Goal: Check status: Check status

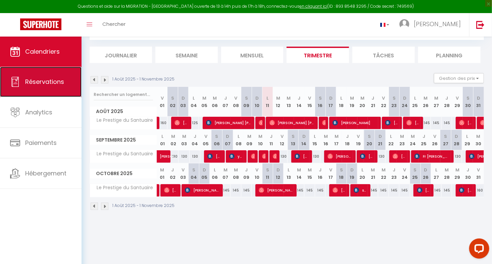
click at [57, 82] on span "Réservations" at bounding box center [44, 81] width 39 height 8
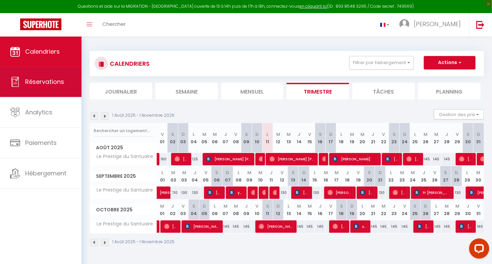
select select "not_cancelled"
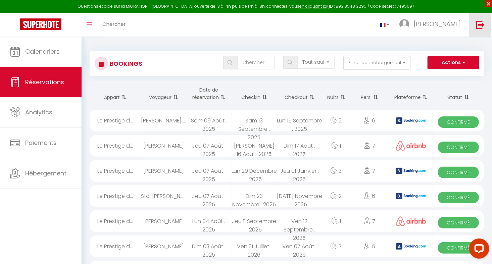
click at [489, 4] on span "×" at bounding box center [488, 3] width 7 height 7
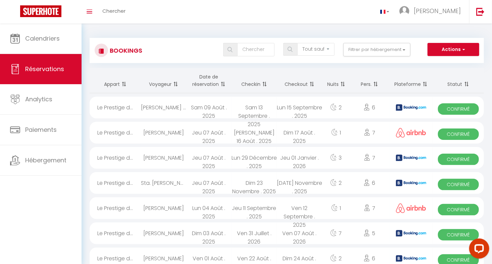
click at [210, 85] on th "Date de réservation" at bounding box center [208, 80] width 45 height 25
click at [208, 80] on th "Date de réservation" at bounding box center [208, 80] width 45 height 25
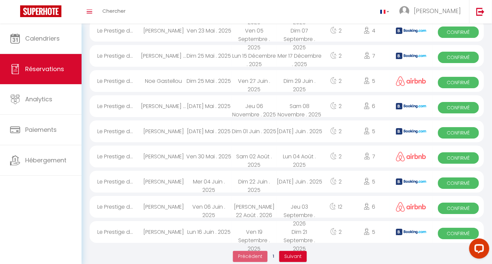
scroll to position [1110, 0]
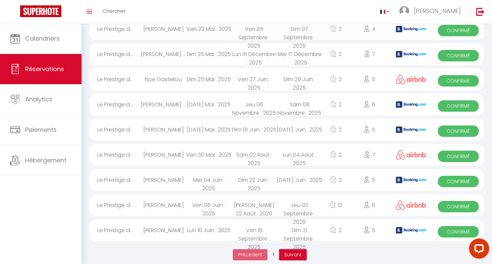
click at [295, 251] on span "Suivant" at bounding box center [292, 254] width 17 height 7
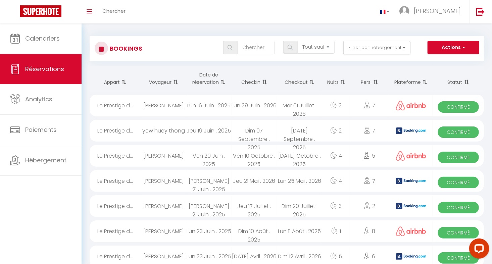
scroll to position [0, 0]
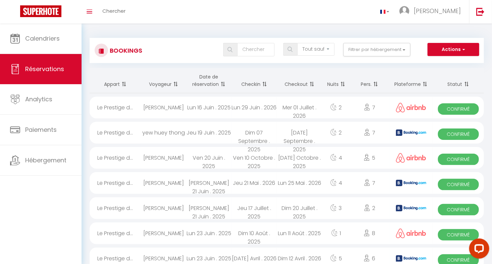
click at [256, 83] on th "Checkin" at bounding box center [253, 80] width 45 height 25
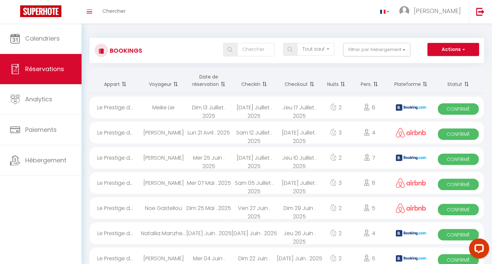
click at [258, 83] on th "Checkin" at bounding box center [253, 80] width 45 height 25
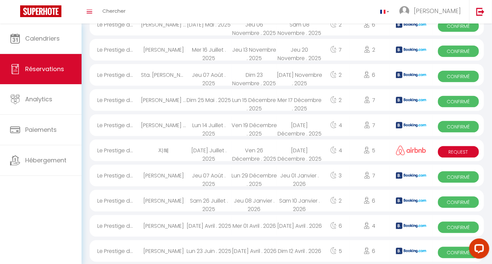
scroll to position [369, 0]
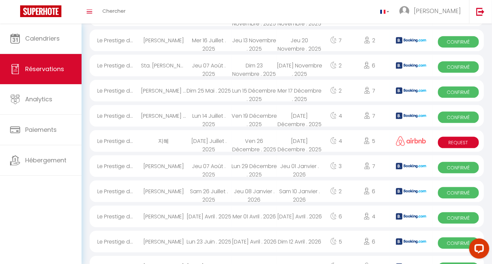
click at [457, 139] on span "Request" at bounding box center [458, 142] width 41 height 11
select select "OK"
select select "0"
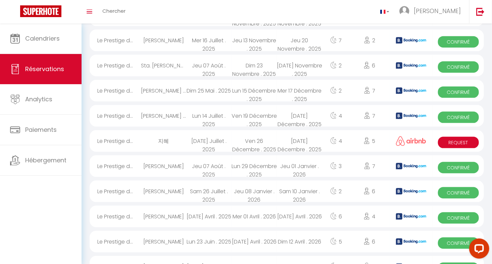
select select "1"
select select
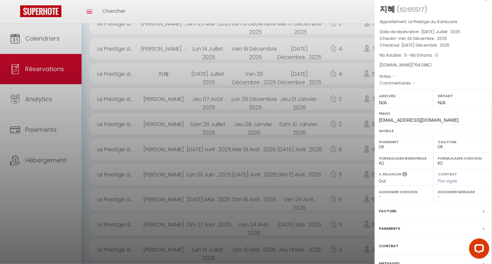
scroll to position [0, 0]
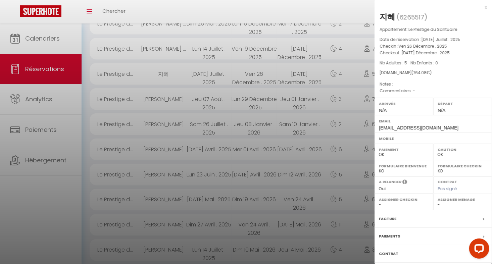
click at [51, 220] on div at bounding box center [246, 132] width 492 height 264
